Goal: Contribute content: Add original content to the website for others to see

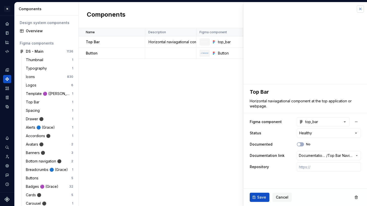
click at [360, 9] on button "button" at bounding box center [360, 8] width 7 height 7
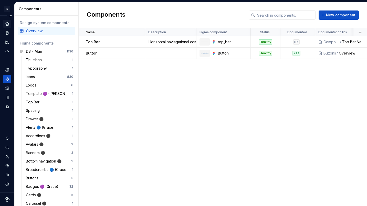
click at [5, 24] on icon "Home" at bounding box center [7, 24] width 5 height 5
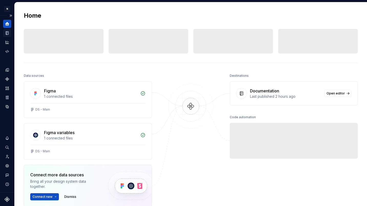
click at [8, 34] on icon "Documentation" at bounding box center [8, 33] width 2 height 3
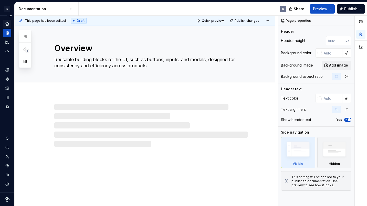
click at [10, 32] on div "Documentation" at bounding box center [7, 33] width 8 height 8
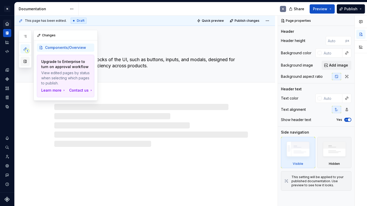
click at [26, 62] on button "button" at bounding box center [25, 61] width 9 height 9
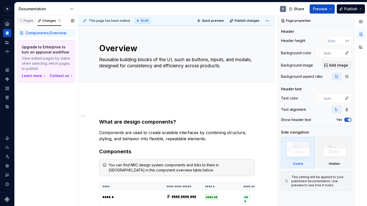
click at [28, 19] on div "Pages" at bounding box center [25, 21] width 15 height 4
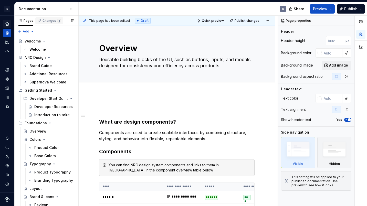
click at [45, 23] on div "Changes 1" at bounding box center [49, 20] width 28 height 7
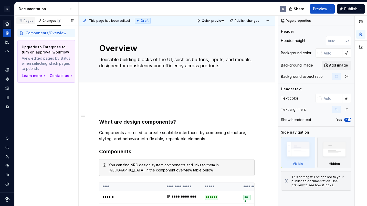
click at [29, 20] on div "Pages" at bounding box center [25, 21] width 15 height 4
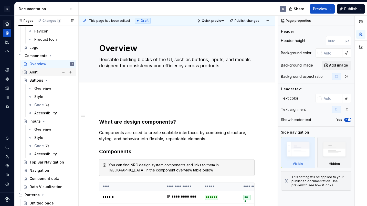
click at [38, 71] on div "Alert" at bounding box center [51, 72] width 45 height 7
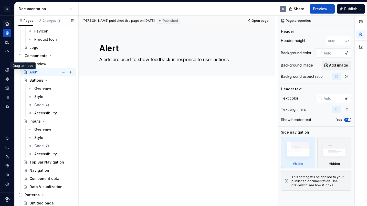
click at [23, 73] on icon "Page tree" at bounding box center [23, 72] width 4 height 4
click at [148, 136] on div "[PERSON_NAME] published this page on [DATE] Published Open page Alert Alerts ar…" at bounding box center [178, 111] width 199 height 191
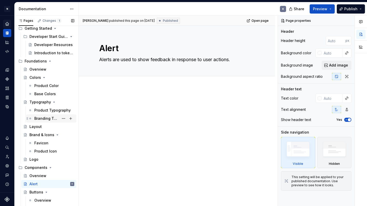
scroll to position [49, 0]
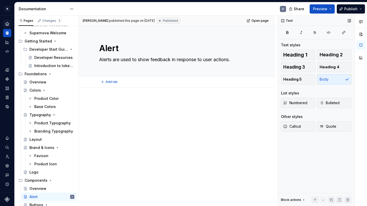
type textarea "*"
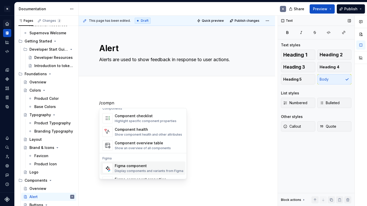
scroll to position [15, 0]
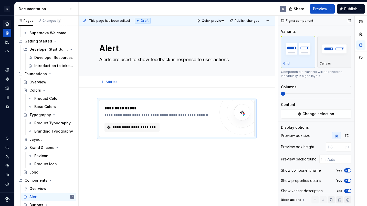
type textarea "*"
click at [148, 130] on span "**********" at bounding box center [134, 127] width 44 height 5
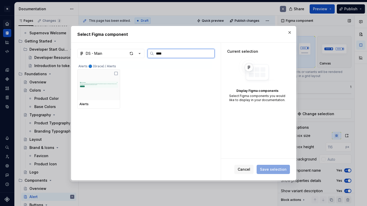
type input "*****"
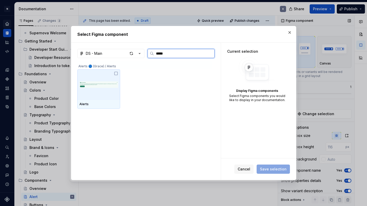
click at [86, 92] on img at bounding box center [98, 85] width 39 height 27
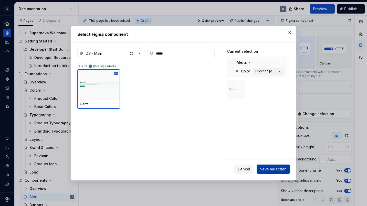
click at [277, 168] on span "Save selection" at bounding box center [273, 169] width 27 height 5
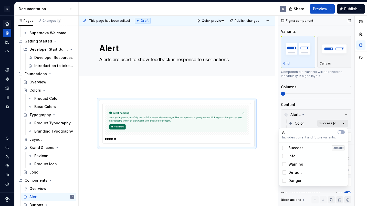
click at [346, 123] on div "Comments Open comments No comments yet Select ‘Comment’ from the block context …" at bounding box center [322, 111] width 89 height 191
click at [340, 133] on span "button" at bounding box center [339, 132] width 3 height 3
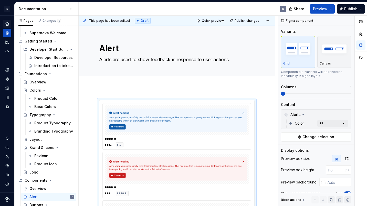
click at [197, 91] on html "N Product Design K Design system data Documentation K Share Preview Publish Pag…" at bounding box center [183, 103] width 367 height 206
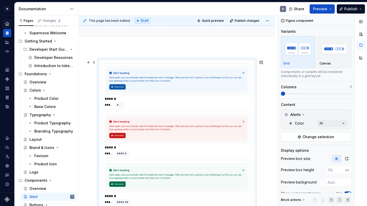
scroll to position [13, 0]
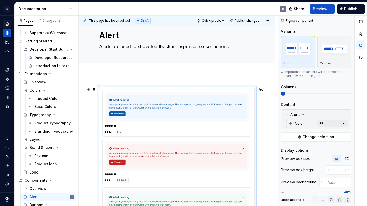
click at [178, 119] on img at bounding box center [177, 108] width 140 height 26
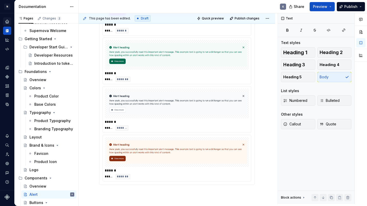
scroll to position [199, 0]
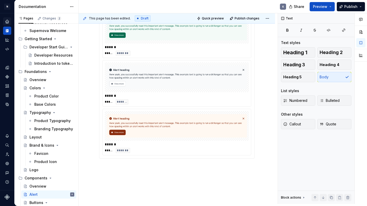
click at [161, 122] on img at bounding box center [177, 126] width 140 height 26
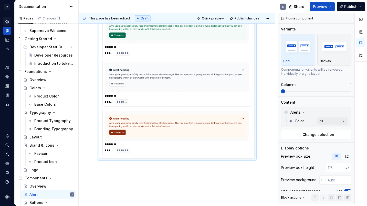
click at [197, 168] on div "****** ***** **** ****** ***** ****** ****** ***** ******* ****** ***** *******…" at bounding box center [177, 56] width 197 height 341
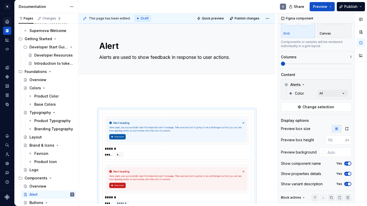
scroll to position [0, 0]
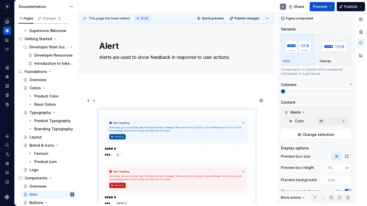
click at [159, 98] on p at bounding box center [177, 101] width 156 height 6
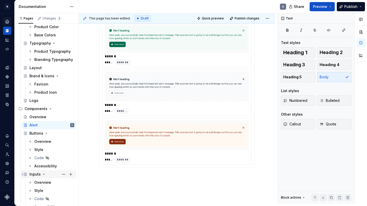
scroll to position [174, 0]
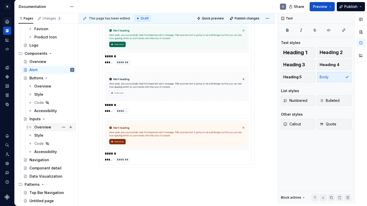
click at [53, 127] on div "Overview" at bounding box center [54, 127] width 40 height 7
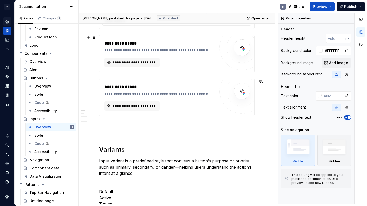
scroll to position [100, 0]
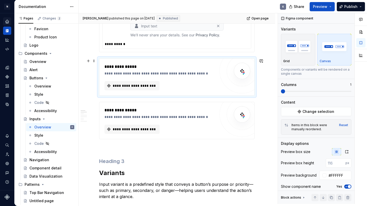
click at [176, 86] on div "**********" at bounding box center [160, 85] width 111 height 9
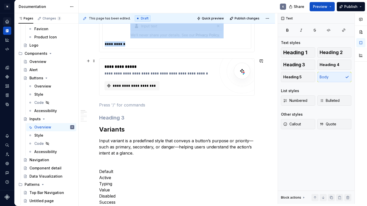
click at [170, 80] on div "**********" at bounding box center [160, 77] width 111 height 27
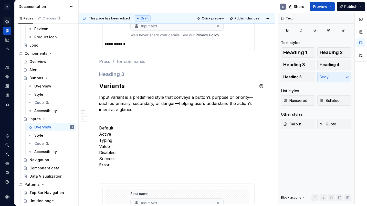
scroll to position [26, 0]
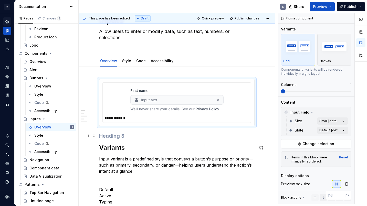
click at [167, 139] on h3 at bounding box center [177, 136] width 156 height 7
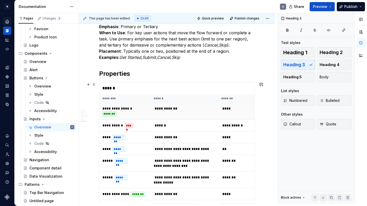
scroll to position [1115, 0]
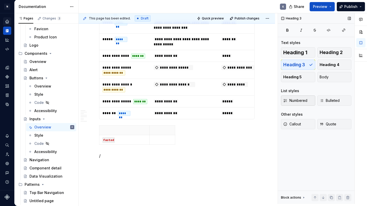
type textarea "*"
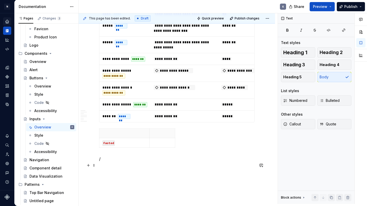
click at [126, 162] on p "/" at bounding box center [177, 159] width 156 height 6
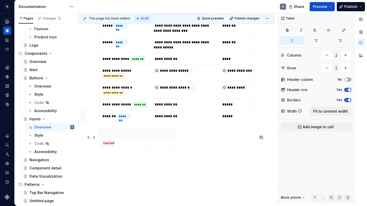
click at [197, 150] on div "fasted" at bounding box center [177, 139] width 156 height 21
click at [94, 137] on span at bounding box center [94, 137] width 4 height 7
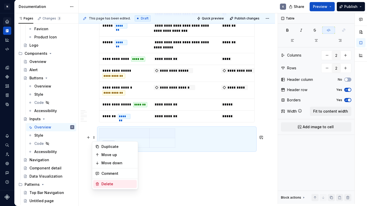
click at [111, 183] on div "Delete" at bounding box center [118, 184] width 33 height 5
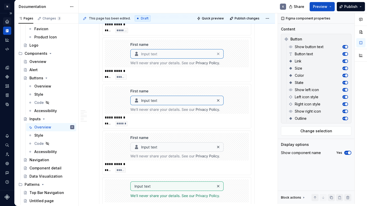
scroll to position [149, 0]
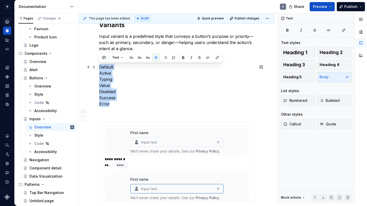
drag, startPoint x: 118, startPoint y: 105, endPoint x: 97, endPoint y: 67, distance: 43.3
copy p "Default Active Typing Value Disabled Success Error"
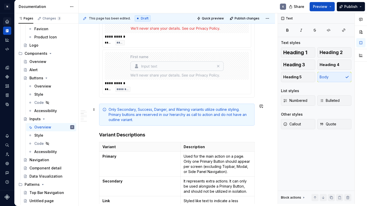
scroll to position [597, 0]
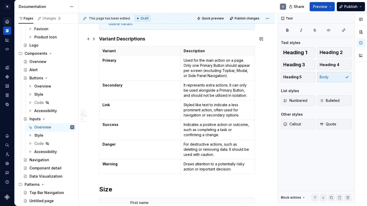
click at [160, 41] on h4 "Variant Descriptions" at bounding box center [177, 39] width 156 height 6
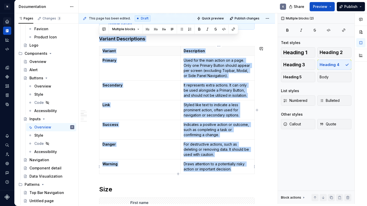
drag, startPoint x: 100, startPoint y: 39, endPoint x: 250, endPoint y: 173, distance: 200.8
click at [250, 173] on div "**********" at bounding box center [177, 73] width 156 height 1130
copy div "Variant Descriptions Variant Description Primary Used for the main action on a …"
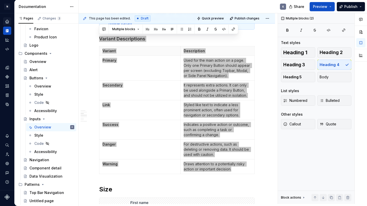
drag, startPoint x: 13, startPoint y: 158, endPoint x: 153, endPoint y: 79, distance: 160.8
click at [153, 79] on td "Primary" at bounding box center [139, 68] width 81 height 25
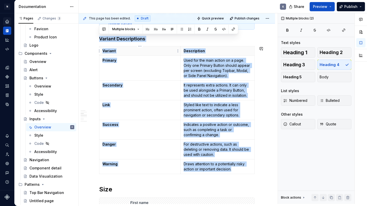
click at [107, 55] on th "Variant" at bounding box center [139, 50] width 81 height 9
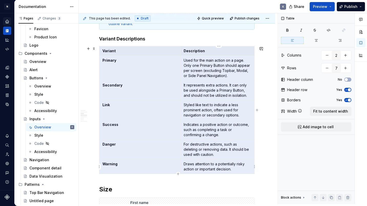
drag, startPoint x: 103, startPoint y: 51, endPoint x: 234, endPoint y: 166, distance: 173.7
click at [234, 166] on tbody "Variant Description Primary Used for the main action on a page. Only one Primar…" at bounding box center [176, 110] width 155 height 128
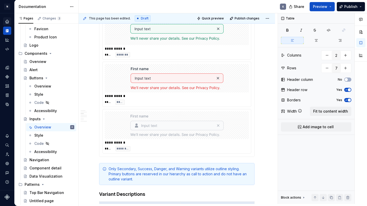
scroll to position [505, 0]
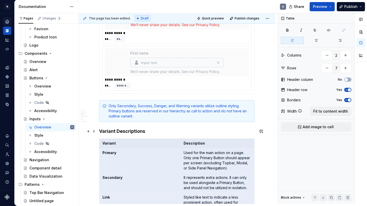
click at [150, 131] on h4 "Variant Descriptions" at bounding box center [177, 131] width 156 height 6
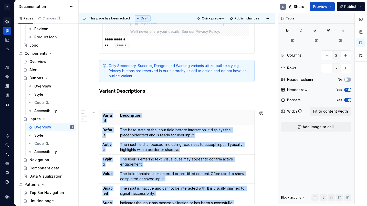
scroll to position [571, 0]
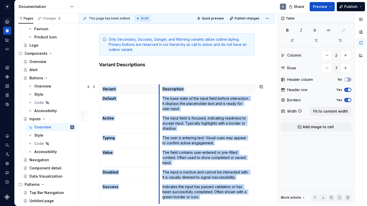
drag, startPoint x: 114, startPoint y: 90, endPoint x: 159, endPoint y: 88, distance: 45.1
click at [159, 88] on th "Description" at bounding box center [206, 89] width 95 height 9
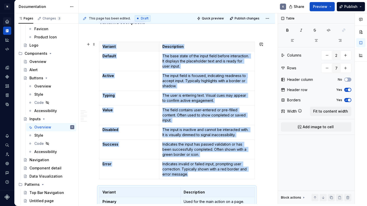
scroll to position [661, 0]
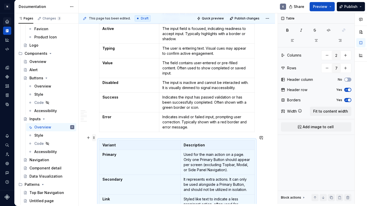
click at [93, 137] on span at bounding box center [94, 137] width 4 height 7
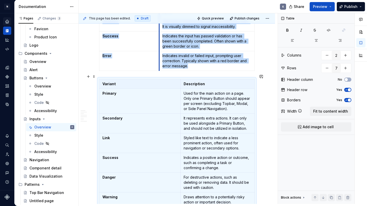
scroll to position [727, 0]
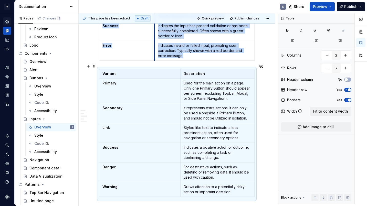
drag, startPoint x: 159, startPoint y: 73, endPoint x: 154, endPoint y: 73, distance: 4.6
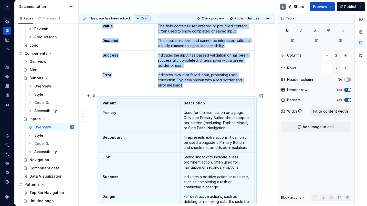
scroll to position [695, 0]
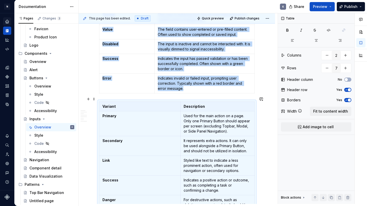
click at [204, 102] on tablecontainer "Variant Description Primary Used for the main action on a page. Only one Primar…" at bounding box center [177, 167] width 156 height 130
click at [179, 122] on td "Primary" at bounding box center [139, 124] width 81 height 25
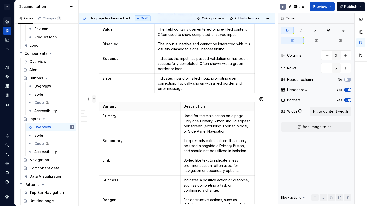
click at [95, 100] on span at bounding box center [94, 99] width 4 height 7
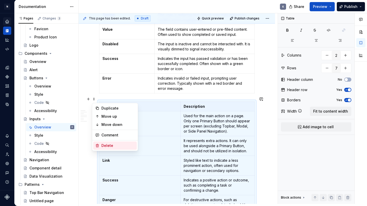
drag, startPoint x: 111, startPoint y: 144, endPoint x: 116, endPoint y: 142, distance: 5.8
click at [111, 144] on div "Delete" at bounding box center [118, 145] width 33 height 5
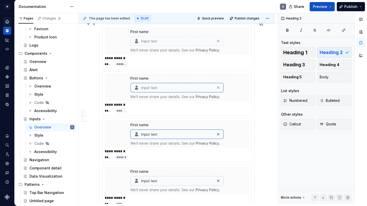
scroll to position [152, 0]
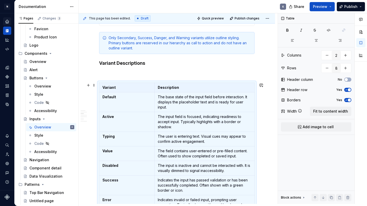
scroll to position [576, 0]
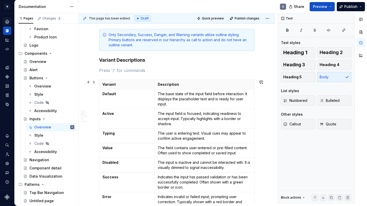
drag, startPoint x: 94, startPoint y: 87, endPoint x: 96, endPoint y: 81, distance: 6.2
click at [93, 82] on span at bounding box center [94, 82] width 4 height 7
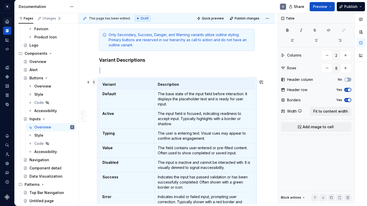
scroll to position [581, 0]
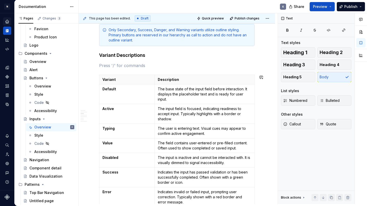
drag, startPoint x: 94, startPoint y: 82, endPoint x: 96, endPoint y: 71, distance: 11.5
click at [109, 64] on p at bounding box center [177, 66] width 156 height 6
click at [94, 77] on span at bounding box center [94, 77] width 4 height 7
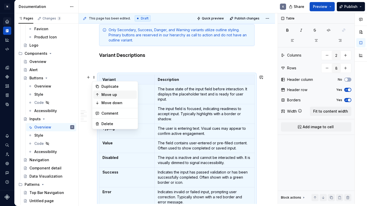
click at [107, 94] on div "Move up" at bounding box center [118, 94] width 33 height 5
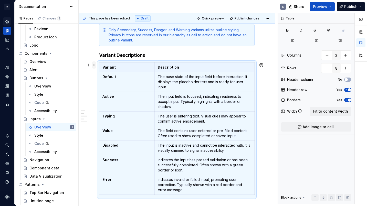
click at [94, 64] on span at bounding box center [94, 65] width 4 height 7
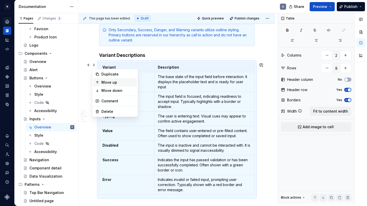
click at [105, 80] on div "Move up" at bounding box center [118, 82] width 33 height 5
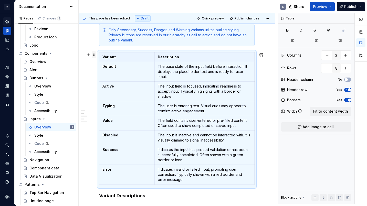
click at [95, 56] on span at bounding box center [94, 54] width 4 height 7
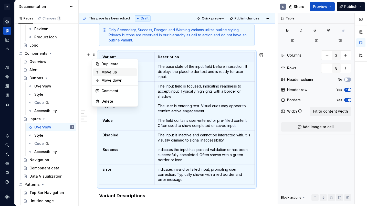
click at [107, 72] on div "Move up" at bounding box center [118, 72] width 33 height 5
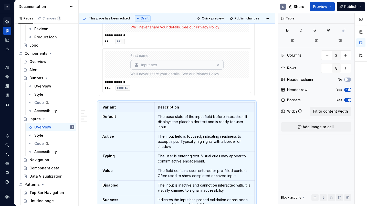
scroll to position [453, 0]
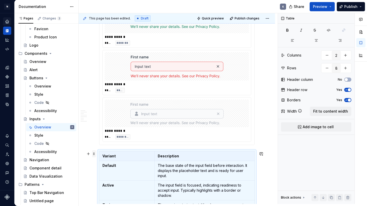
click at [95, 155] on span at bounding box center [94, 153] width 4 height 7
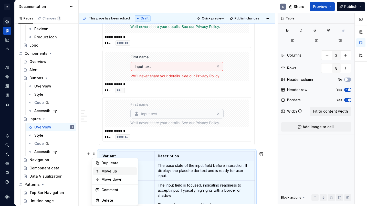
click at [109, 169] on div "Move up" at bounding box center [118, 171] width 33 height 5
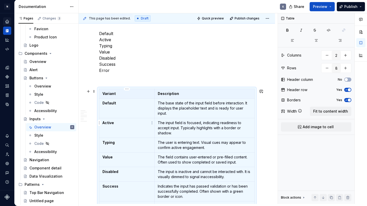
scroll to position [121, 0]
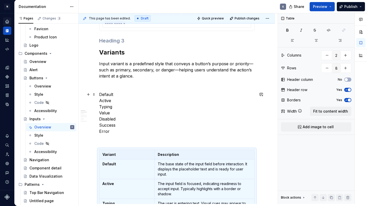
click at [129, 128] on p "Default Active Typing Value Disabled Success Error" at bounding box center [177, 113] width 156 height 43
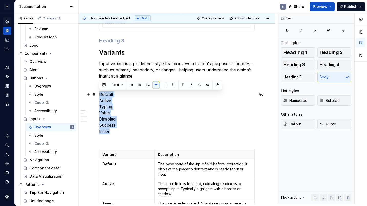
drag, startPoint x: 126, startPoint y: 132, endPoint x: 98, endPoint y: 92, distance: 48.7
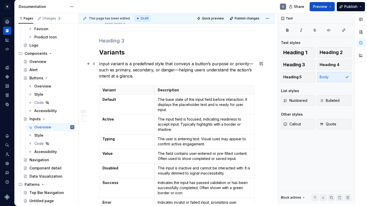
click at [117, 73] on p "Input variant is a predefined style that conveys a button’s purpose or priority…" at bounding box center [177, 70] width 156 height 18
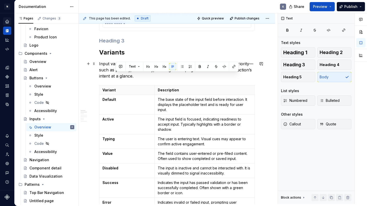
click at [146, 76] on p "Input variant is a predefined style that conveys a button’s purpose or priority…" at bounding box center [177, 70] width 156 height 18
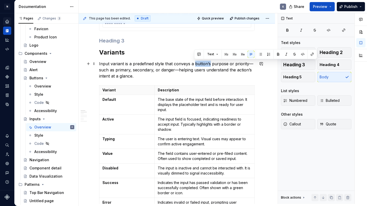
drag, startPoint x: 194, startPoint y: 64, endPoint x: 210, endPoint y: 63, distance: 15.7
click at [210, 63] on p "Input variant is a predefined style that conveys a button’s purpose or priority…" at bounding box center [177, 70] width 156 height 18
click at [156, 74] on p "Input variant is a predefined style that conveys a button’s purpose or priority…" at bounding box center [177, 70] width 156 height 18
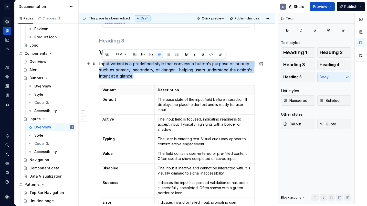
drag, startPoint x: 149, startPoint y: 76, endPoint x: 103, endPoint y: 64, distance: 47.7
click at [103, 64] on p "Input variant is a predefined style that conveys a button’s purpose or priority…" at bounding box center [177, 70] width 156 height 18
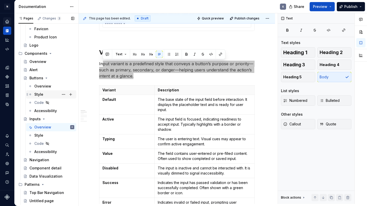
click at [128, 68] on p "Input variant is a predefined style that conveys a button’s purpose or priority…" at bounding box center [177, 70] width 156 height 18
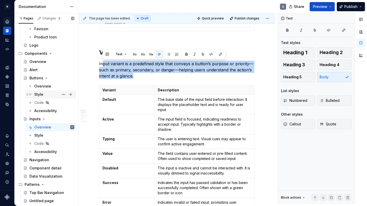
click at [128, 68] on p "Input variant is a predefined style that conveys a button’s purpose or priority…" at bounding box center [177, 70] width 156 height 18
copy p "Input variant is a predefined style that conveys a button’s purpose or priority…"
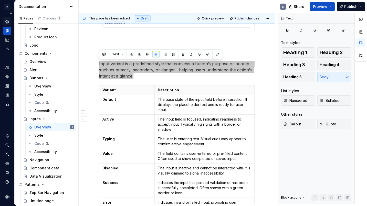
click at [147, 78] on p "Input variant is a predefined style that conveys a button’s purpose or priority…" at bounding box center [177, 70] width 156 height 18
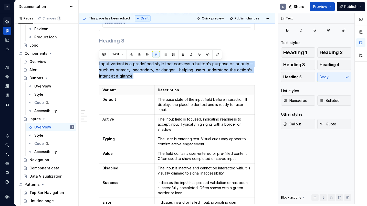
click at [143, 74] on p "Input variant is a predefined style that conveys a button’s purpose or priority…" at bounding box center [177, 70] width 156 height 18
drag, startPoint x: 134, startPoint y: 76, endPoint x: 96, endPoint y: 63, distance: 40.1
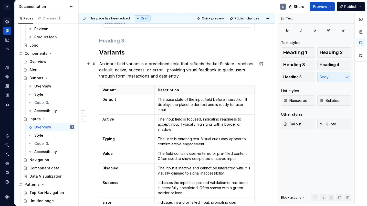
click at [238, 64] on p "An input field variant is a predefined style that reflects the field’s state—su…" at bounding box center [177, 70] width 156 height 18
click at [166, 70] on p "An input field variant is a predefined style that reflects the field’s statesuc…" at bounding box center [177, 70] width 156 height 18
click at [235, 64] on p "An input field variant is a predefined style that reflects the field’s statesuc…" at bounding box center [177, 70] width 156 height 18
click at [165, 70] on p "An input field variant is a predefined style that reflects the field’s state; s…" at bounding box center [177, 70] width 156 height 18
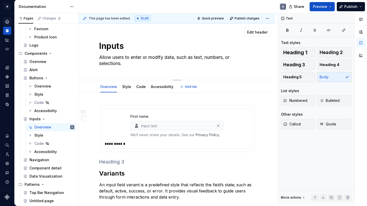
scroll to position [92, 0]
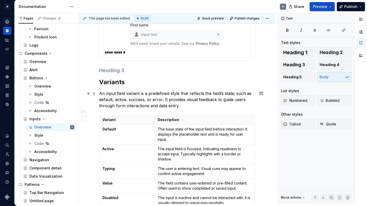
click at [190, 106] on p "An input field variant is a predefined style that reflects the field’s state; s…" at bounding box center [177, 100] width 156 height 18
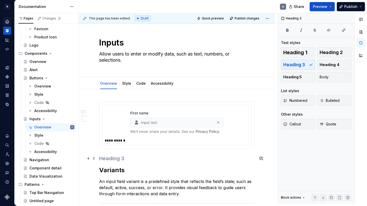
click at [119, 156] on h3 at bounding box center [177, 158] width 156 height 7
click at [237, 136] on div at bounding box center [177, 122] width 144 height 30
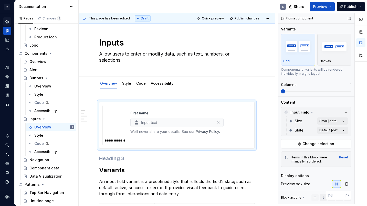
scroll to position [55, 0]
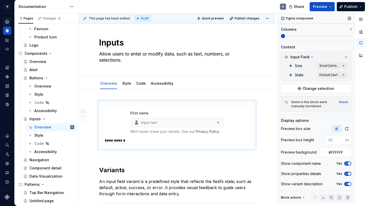
click at [346, 164] on icon "button" at bounding box center [347, 163] width 4 height 3
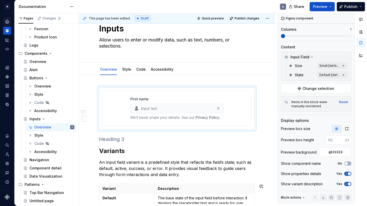
scroll to position [14, 0]
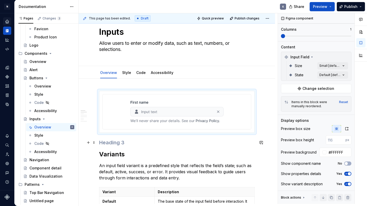
click at [140, 142] on h3 at bounding box center [177, 142] width 156 height 7
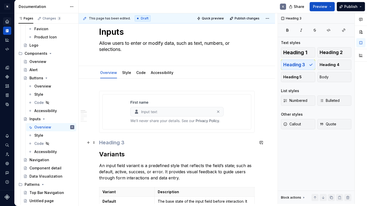
scroll to position [0, 0]
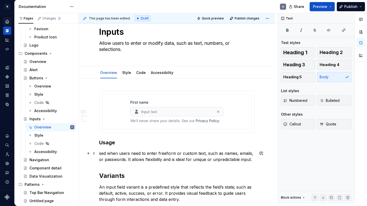
click at [100, 155] on p "sed when users need to enter freeform or custom text, such as names, emails, or…" at bounding box center [177, 156] width 156 height 12
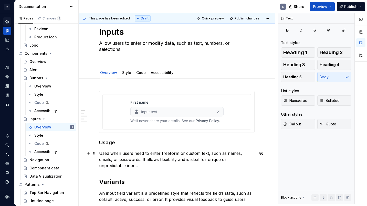
click at [247, 160] on p "Used when users need to enter freeform or custom text, such as names, emails, o…" at bounding box center [177, 159] width 156 height 18
drag, startPoint x: 255, startPoint y: 162, endPoint x: 250, endPoint y: 162, distance: 5.1
click at [255, 162] on p "Used when users need to enter freeform or custom text, such as names, emails, o…" at bounding box center [177, 159] width 156 height 18
click at [105, 143] on h3 "Usage" at bounding box center [177, 142] width 156 height 7
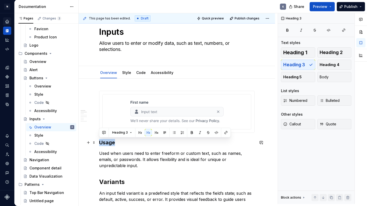
click at [105, 143] on h3 "Usage" at bounding box center [177, 142] width 156 height 7
click at [140, 133] on button "button" at bounding box center [140, 132] width 7 height 7
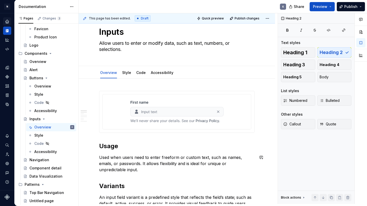
click at [253, 165] on p "Used when users need to enter freeform or custom text, such as names, emails, o…" at bounding box center [177, 164] width 156 height 18
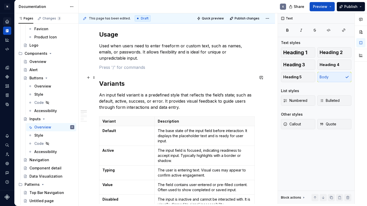
scroll to position [126, 0]
click at [181, 80] on h2 "Variants" at bounding box center [177, 84] width 156 height 8
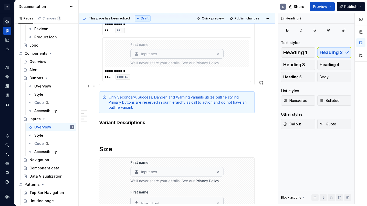
scroll to position [686, 0]
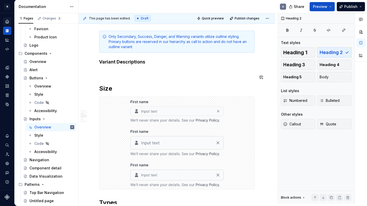
click at [150, 59] on h4 "Variant Descriptions" at bounding box center [177, 62] width 156 height 6
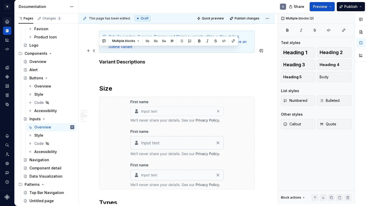
click at [150, 59] on h4 "Variant Descriptions" at bounding box center [177, 62] width 156 height 6
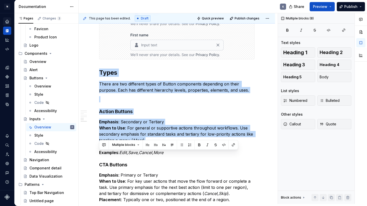
scroll to position [878, 0]
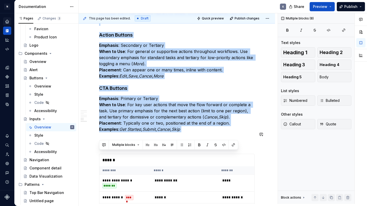
drag, startPoint x: 99, startPoint y: 62, endPoint x: 198, endPoint y: 122, distance: 115.6
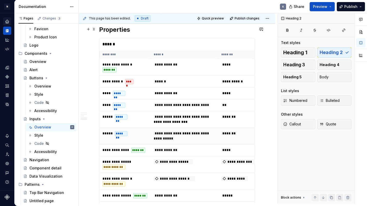
scroll to position [761, 0]
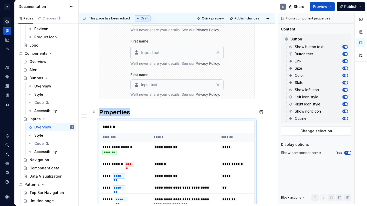
click at [235, 121] on div "******" at bounding box center [178, 127] width 158 height 12
click at [329, 132] on span "Change selection" at bounding box center [317, 131] width 32 height 5
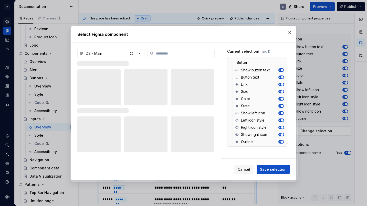
type textarea "*"
type input "*****"
type textarea "*"
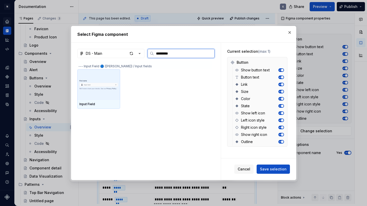
type input "**********"
click at [103, 95] on img at bounding box center [98, 85] width 39 height 24
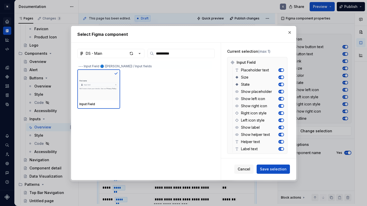
click at [274, 170] on span "Save selection" at bounding box center [273, 169] width 27 height 5
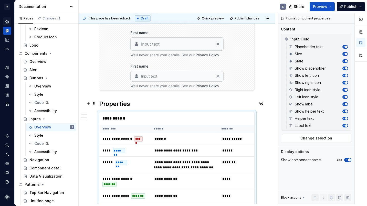
scroll to position [743, 0]
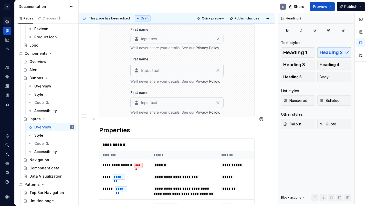
click at [147, 126] on h2 "Properties" at bounding box center [177, 130] width 156 height 8
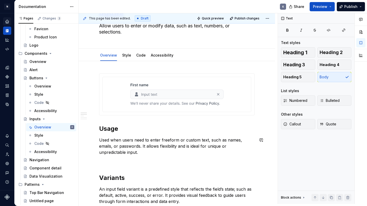
scroll to position [0, 0]
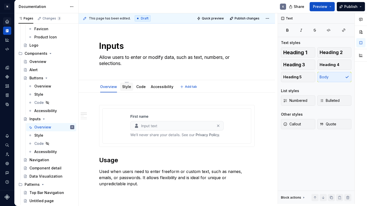
click at [130, 89] on div "Style" at bounding box center [126, 86] width 9 height 5
click at [126, 89] on link "Style" at bounding box center [126, 87] width 9 height 4
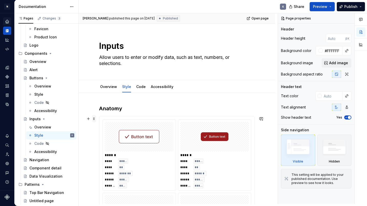
click at [93, 118] on span at bounding box center [94, 118] width 4 height 7
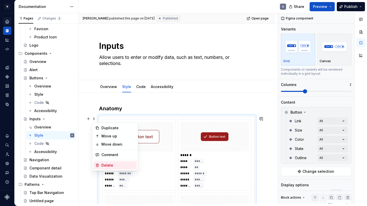
click at [121, 167] on div "Delete" at bounding box center [118, 165] width 33 height 5
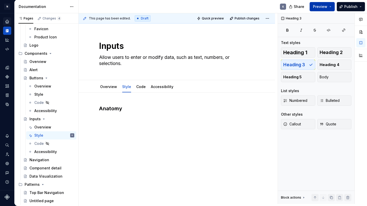
click at [331, 4] on button "Preview" at bounding box center [322, 6] width 25 height 9
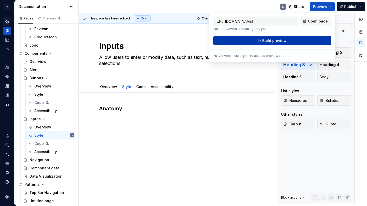
click at [294, 41] on button "Build preview" at bounding box center [273, 40] width 118 height 9
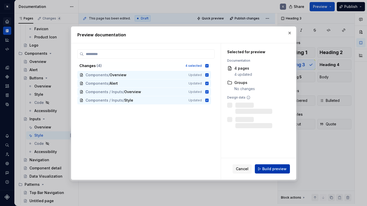
click at [273, 170] on span "Build preview" at bounding box center [275, 169] width 24 height 5
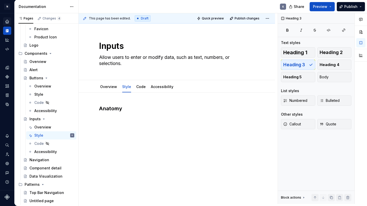
type textarea "*"
